Goal: Information Seeking & Learning: Learn about a topic

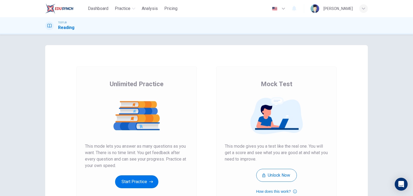
click at [136, 113] on img at bounding box center [136, 116] width 103 height 38
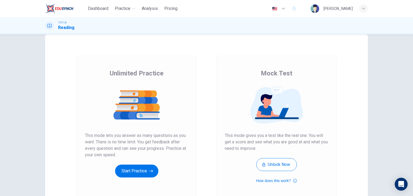
scroll to position [21, 0]
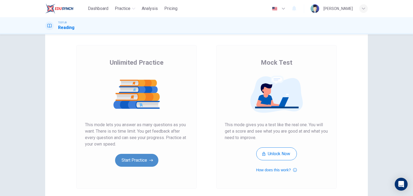
click at [133, 159] on button "Start Practice" at bounding box center [136, 160] width 43 height 13
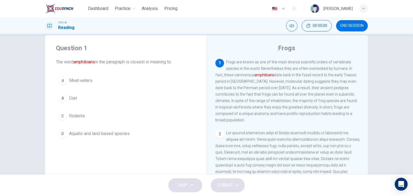
scroll to position [11, 0]
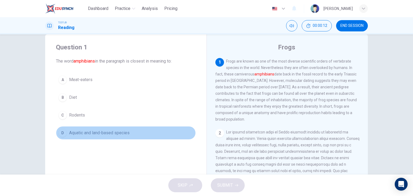
click at [64, 133] on div "D" at bounding box center [62, 133] width 9 height 9
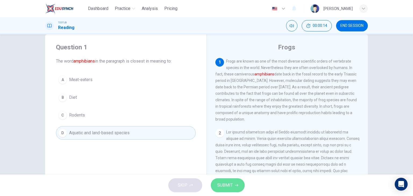
click at [226, 189] on button "SUBMIT" at bounding box center [228, 185] width 34 height 14
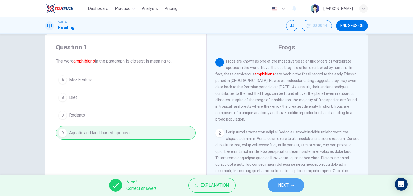
click at [286, 186] on span "NEXT" at bounding box center [283, 186] width 10 height 8
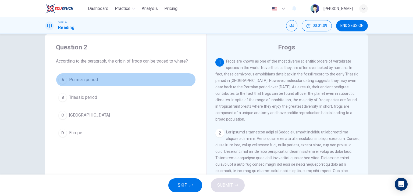
click at [90, 79] on span "Permian period" at bounding box center [83, 80] width 29 height 6
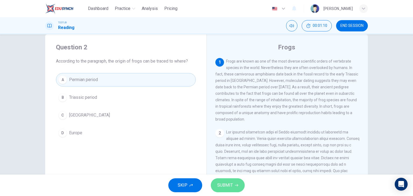
click at [231, 188] on span "SUBMIT" at bounding box center [225, 186] width 16 height 8
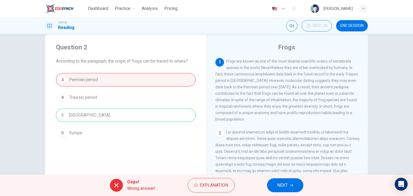
click at [274, 185] on button "NEXT" at bounding box center [285, 185] width 36 height 14
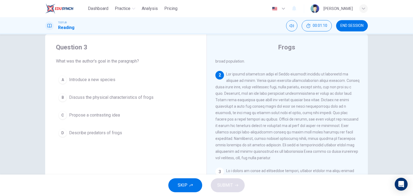
scroll to position [59, 0]
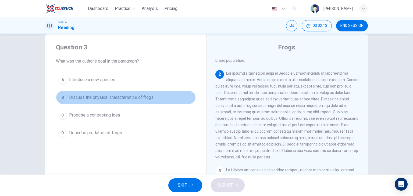
click at [154, 100] on button "B Discuss the physical characteristics of frogs" at bounding box center [126, 97] width 140 height 13
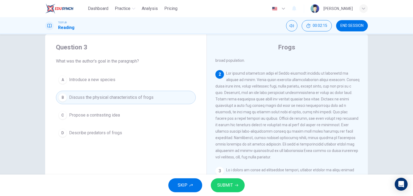
click at [225, 180] on button "SUBMIT" at bounding box center [228, 185] width 34 height 14
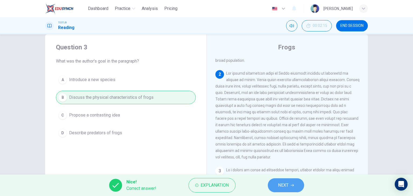
click at [271, 185] on button "NEXT" at bounding box center [286, 185] width 36 height 14
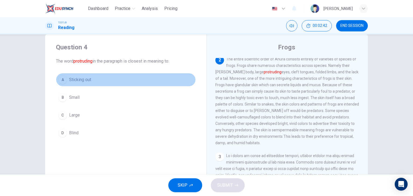
click at [91, 78] on button "A Sticking out" at bounding box center [126, 79] width 140 height 13
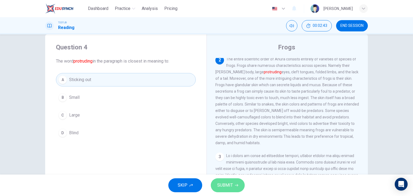
click at [220, 186] on span "SUBMIT" at bounding box center [225, 186] width 16 height 8
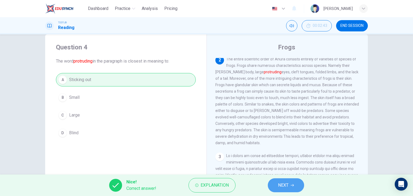
click at [289, 186] on button "NEXT" at bounding box center [286, 185] width 36 height 14
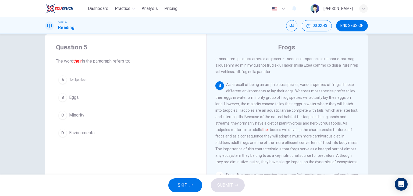
scroll to position [152, 0]
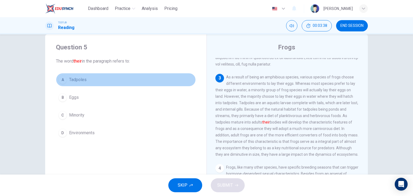
click at [78, 82] on span "Tadpoles" at bounding box center [77, 80] width 17 height 6
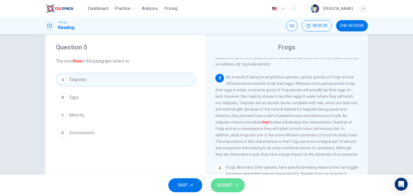
click at [222, 183] on span "SUBMIT" at bounding box center [225, 186] width 16 height 8
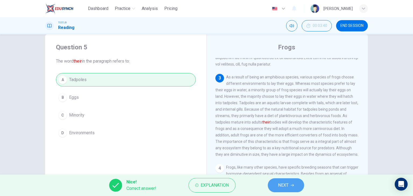
click at [280, 186] on span "NEXT" at bounding box center [283, 186] width 10 height 8
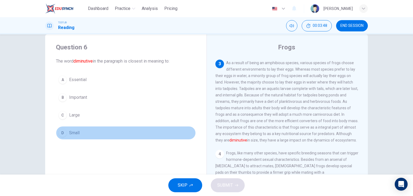
click at [69, 127] on button "D Small" at bounding box center [126, 132] width 140 height 13
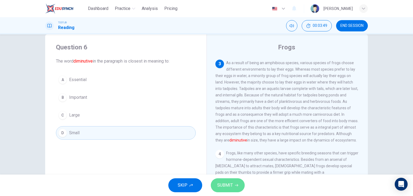
click at [222, 189] on button "SUBMIT" at bounding box center [228, 185] width 34 height 14
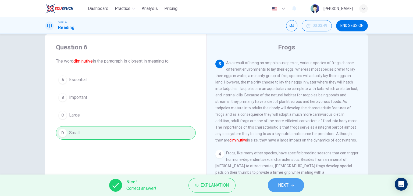
click at [279, 190] on button "NEXT" at bounding box center [286, 185] width 36 height 14
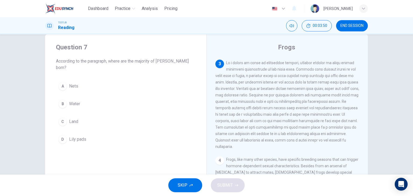
click at [197, 184] on button "SKIP" at bounding box center [185, 185] width 34 height 14
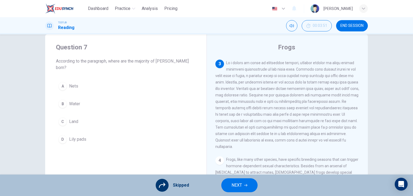
click at [68, 96] on div "A Nets B Water C Land D Lily pads" at bounding box center [126, 113] width 140 height 67
click at [64, 97] on div "A Nets B Water C Land D Lily pads" at bounding box center [126, 113] width 140 height 67
click at [76, 97] on div "A Nets B Water C Land D Lily pads" at bounding box center [126, 113] width 140 height 67
click at [60, 99] on div "A Nets B Water C Land D Lily pads" at bounding box center [126, 113] width 140 height 67
click at [65, 96] on div "A Nets B Water C Land D Lily pads" at bounding box center [126, 113] width 140 height 67
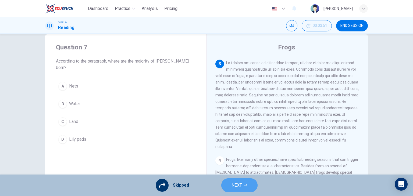
click at [236, 190] on button "NEXT" at bounding box center [239, 185] width 36 height 14
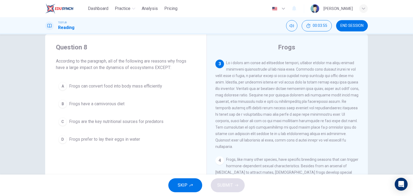
click at [226, 185] on div "SKIP SUBMIT" at bounding box center [206, 185] width 413 height 21
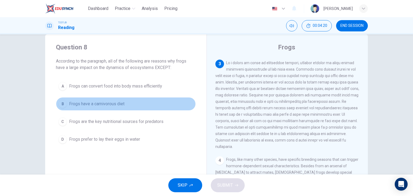
click at [110, 106] on span "Frogs have a carnivorous diet" at bounding box center [96, 104] width 55 height 6
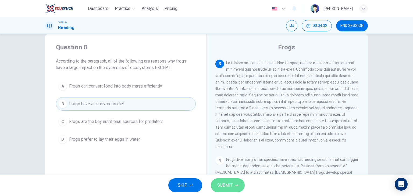
click at [220, 189] on button "SUBMIT" at bounding box center [228, 185] width 34 height 14
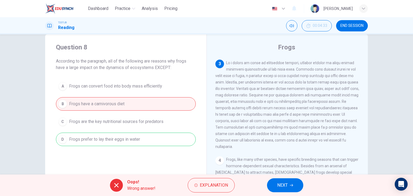
drag, startPoint x: 263, startPoint y: 185, endPoint x: 278, endPoint y: 188, distance: 15.8
click at [278, 188] on div "Oops! Wrong answer! Explanation NEXT" at bounding box center [206, 185] width 413 height 21
click at [278, 188] on span "NEXT" at bounding box center [282, 186] width 10 height 8
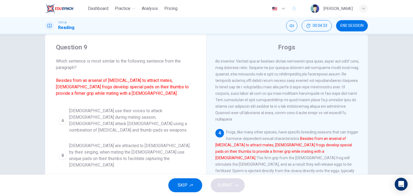
scroll to position [218, 0]
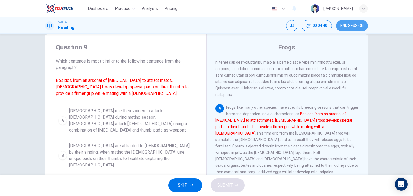
click at [346, 26] on span "END SESSION" at bounding box center [351, 26] width 23 height 4
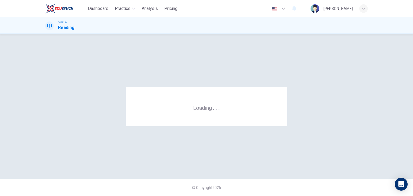
scroll to position [0, 0]
